Goal: Information Seeking & Learning: Learn about a topic

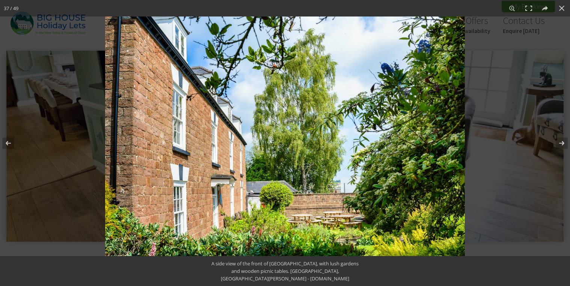
scroll to position [265, 0]
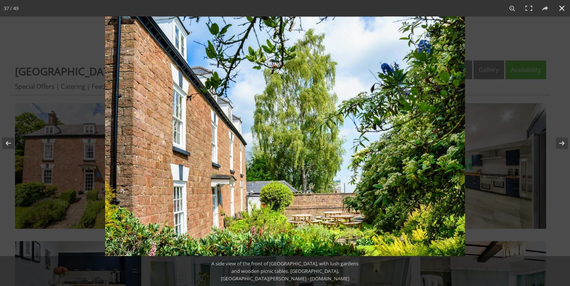
click at [562, 9] on button at bounding box center [561, 8] width 17 height 17
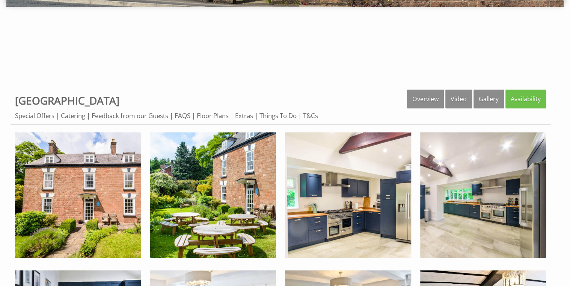
scroll to position [144, 0]
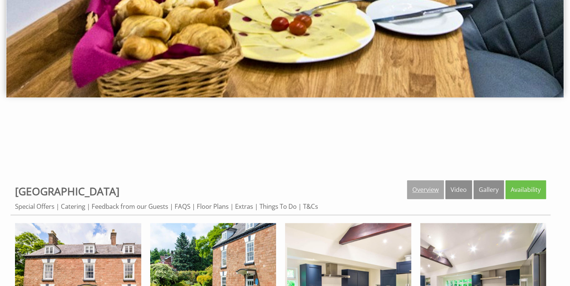
click at [428, 188] on link "Overview" at bounding box center [425, 189] width 37 height 19
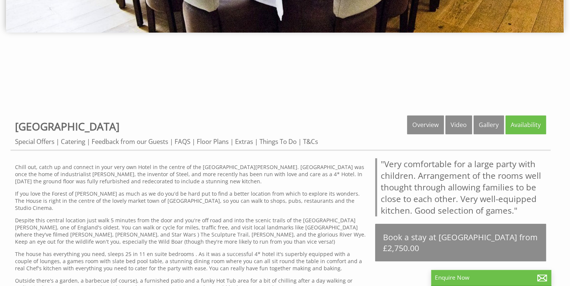
scroll to position [210, 0]
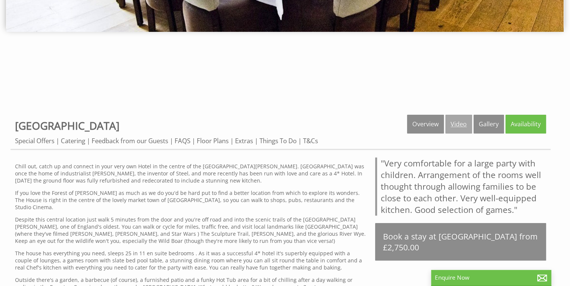
click at [455, 122] on link "Video" at bounding box center [458, 124] width 27 height 19
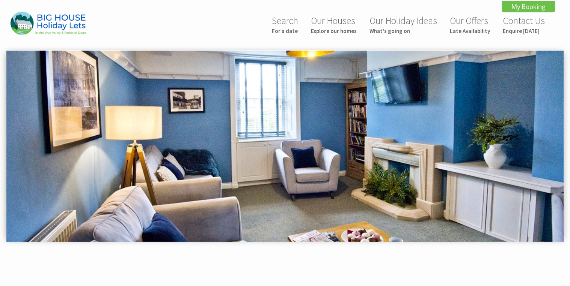
click at [394, 166] on img at bounding box center [284, 146] width 557 height 191
drag, startPoint x: 504, startPoint y: 170, endPoint x: 312, endPoint y: 159, distance: 192.8
click at [316, 160] on img at bounding box center [284, 146] width 557 height 191
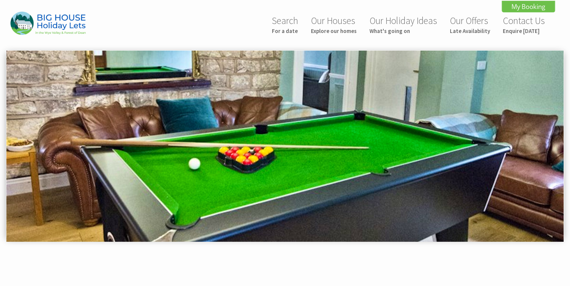
click at [436, 168] on img at bounding box center [284, 146] width 557 height 191
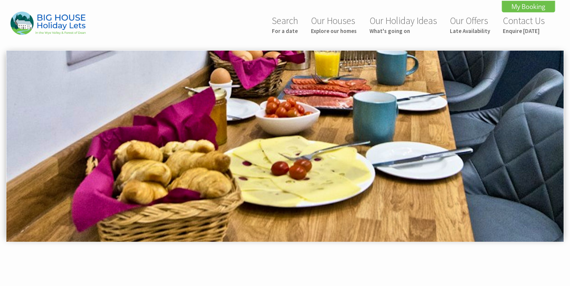
drag, startPoint x: 257, startPoint y: 135, endPoint x: 392, endPoint y: 153, distance: 136.3
click at [393, 153] on img at bounding box center [284, 146] width 557 height 191
